Goal: Complete application form: Complete application form

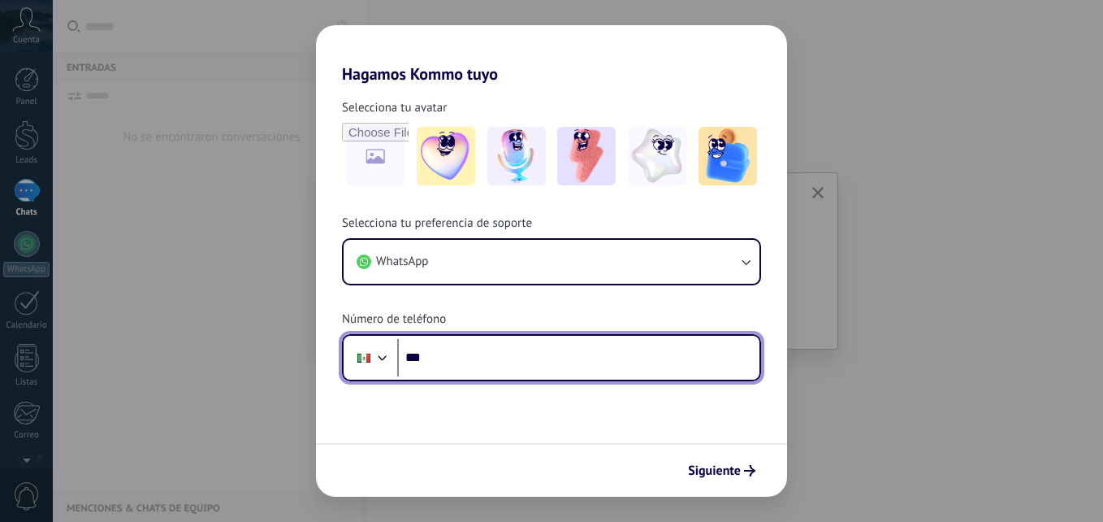
click at [453, 358] on input "***" at bounding box center [578, 357] width 362 height 37
type input "**********"
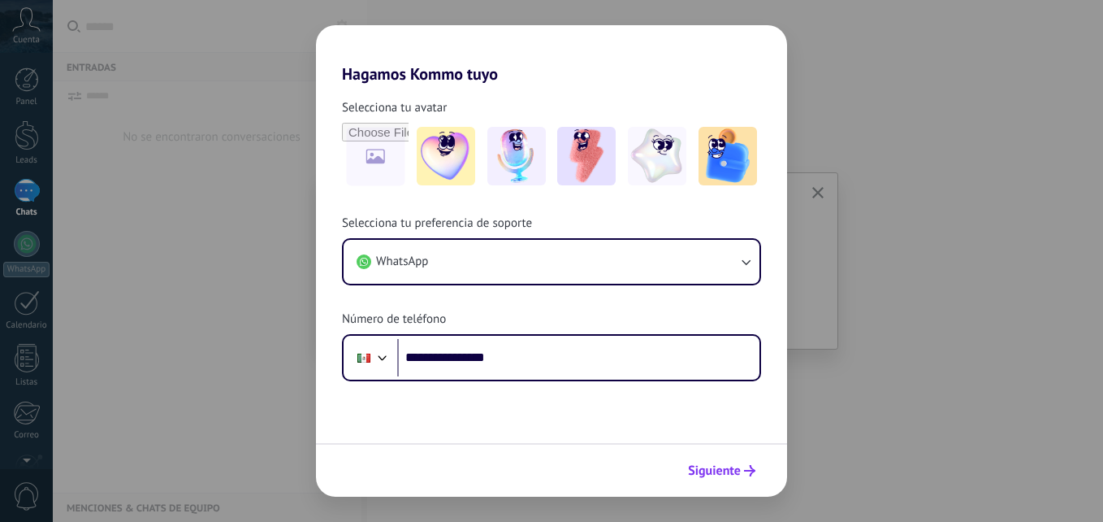
click at [722, 465] on span "Siguiente" at bounding box center [714, 470] width 53 height 11
